Goal: Task Accomplishment & Management: Manage account settings

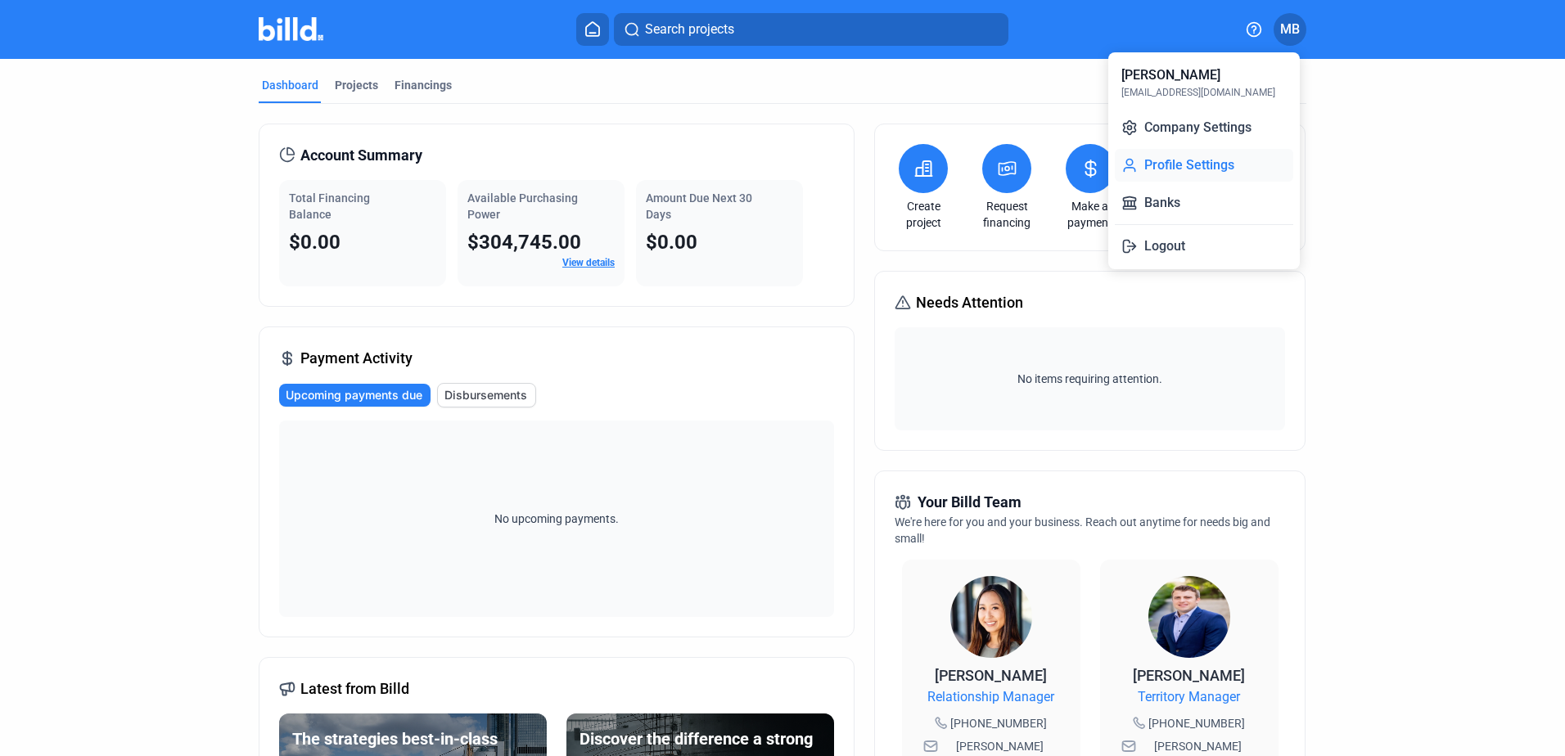
click at [1194, 160] on button "Profile Settings" at bounding box center [1204, 165] width 178 height 33
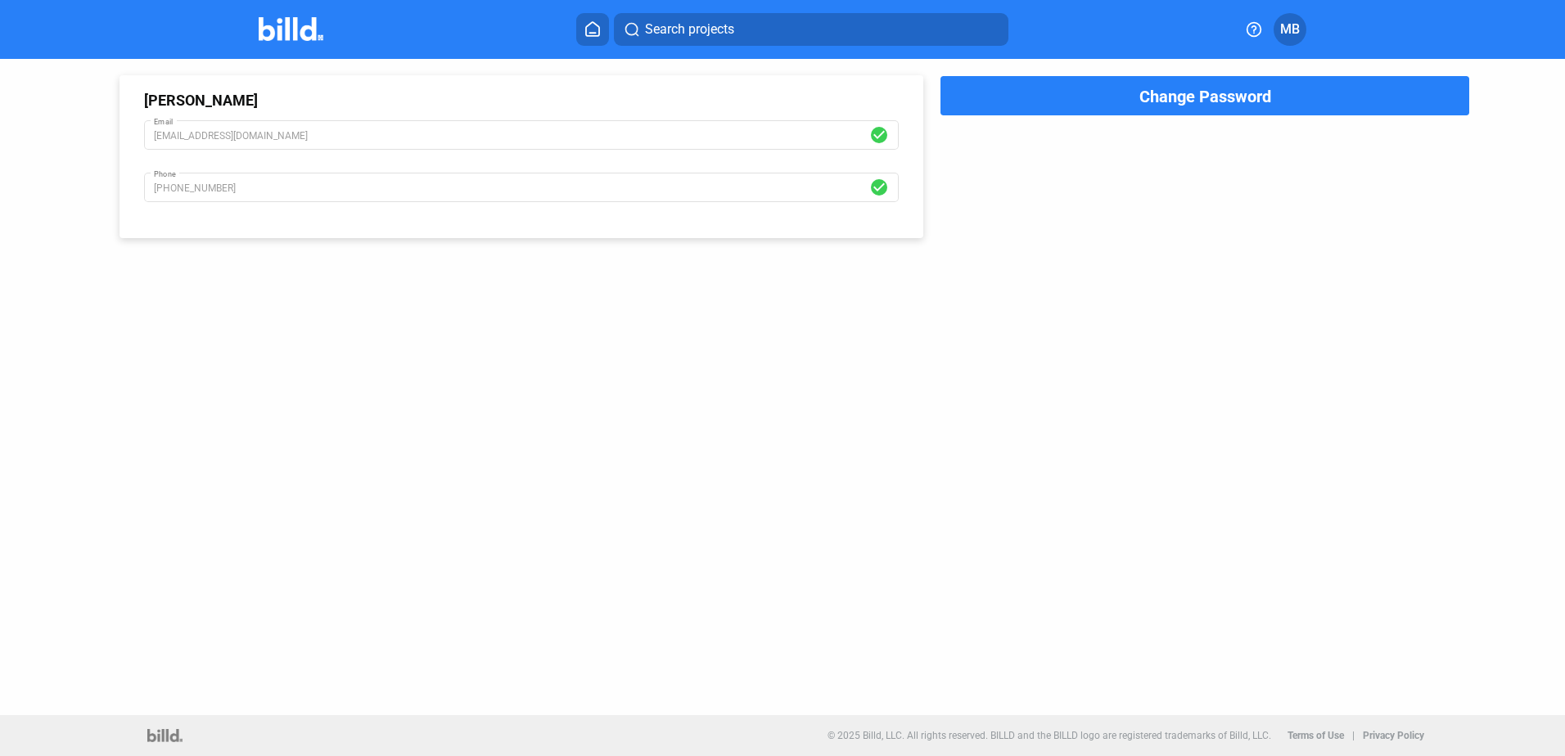
click at [286, 25] on img at bounding box center [291, 29] width 65 height 24
